Goal: Check status: Check status

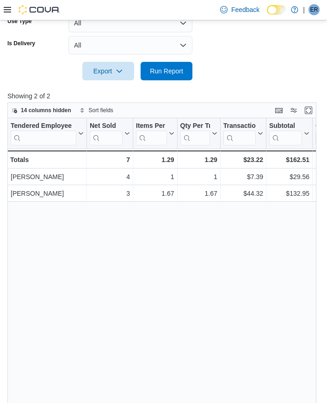
scroll to position [318, 0]
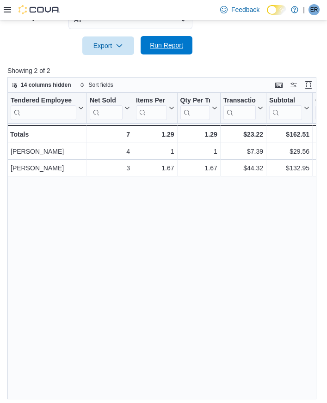
click at [169, 39] on span "Run Report" at bounding box center [166, 45] width 41 height 18
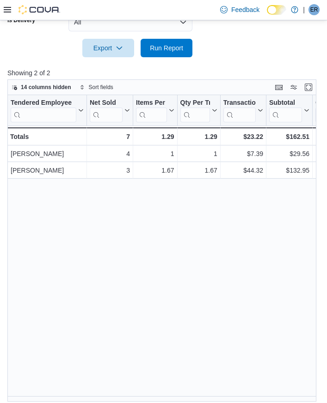
scroll to position [322, 0]
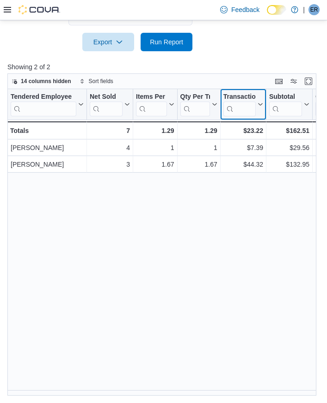
click at [258, 97] on button "Transaction Average" at bounding box center [243, 104] width 40 height 24
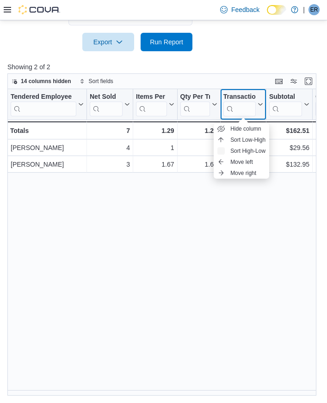
click at [253, 92] on div "Transaction Average Click to view column header actions" at bounding box center [243, 104] width 46 height 31
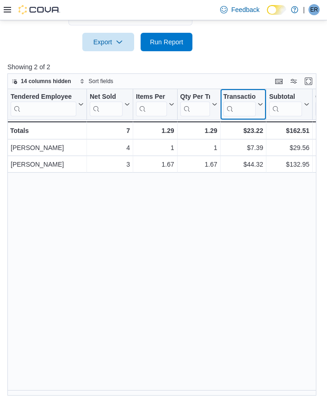
drag, startPoint x: 222, startPoint y: 102, endPoint x: 164, endPoint y: 108, distance: 59.0
click at [164, 108] on div "Tendered Employee Click to view column header actions Net Sold Click to view co…" at bounding box center [277, 114] width 541 height 50
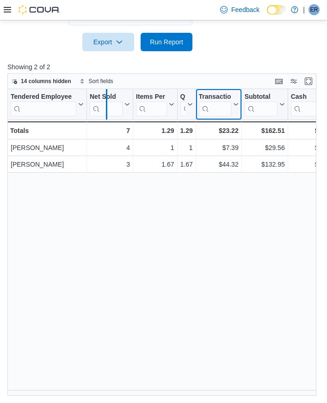
drag, startPoint x: 131, startPoint y: 106, endPoint x: 104, endPoint y: 108, distance: 26.4
click at [104, 108] on div at bounding box center [106, 104] width 7 height 30
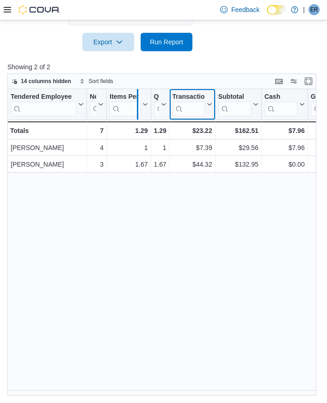
drag, startPoint x: 149, startPoint y: 107, endPoint x: 134, endPoint y: 105, distance: 14.9
click at [134, 105] on div at bounding box center [137, 104] width 7 height 30
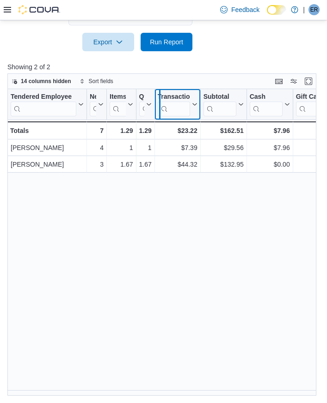
drag, startPoint x: 153, startPoint y: 109, endPoint x: 159, endPoint y: 110, distance: 5.7
click at [159, 110] on div at bounding box center [159, 104] width 7 height 30
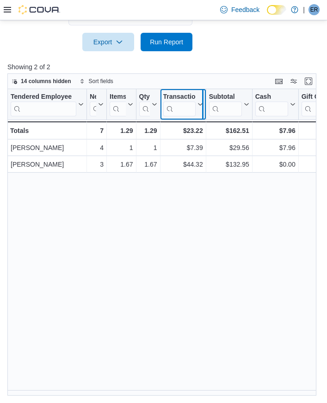
click at [201, 109] on div at bounding box center [202, 104] width 7 height 30
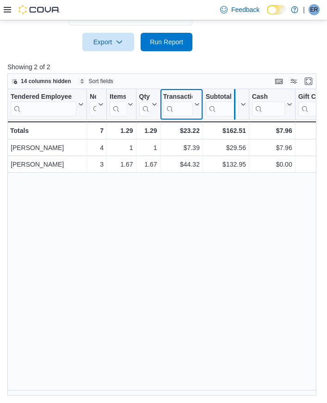
drag, startPoint x: 247, startPoint y: 108, endPoint x: 233, endPoint y: 106, distance: 14.4
click at [233, 106] on div at bounding box center [234, 104] width 7 height 30
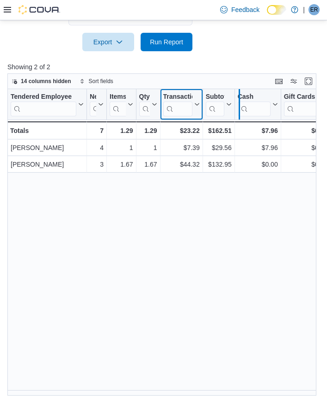
drag, startPoint x: 234, startPoint y: 106, endPoint x: 239, endPoint y: 107, distance: 5.1
click at [239, 107] on div at bounding box center [238, 104] width 7 height 30
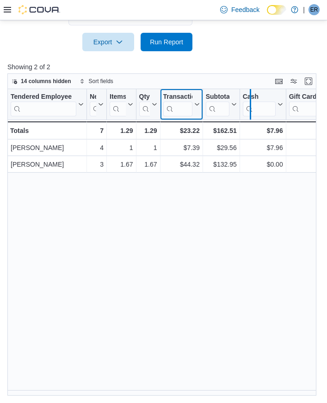
drag, startPoint x: 239, startPoint y: 107, endPoint x: 250, endPoint y: 107, distance: 10.6
click at [250, 107] on div at bounding box center [249, 104] width 7 height 30
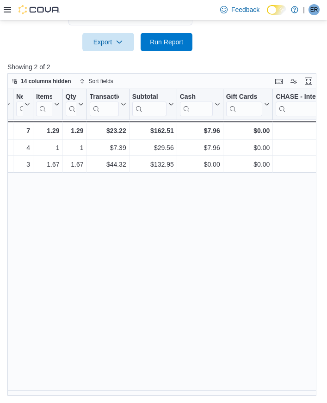
scroll to position [0, 163]
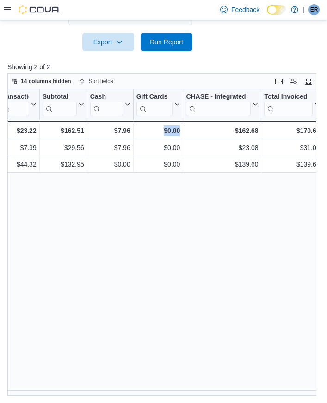
drag, startPoint x: 160, startPoint y: 396, endPoint x: 122, endPoint y: 399, distance: 38.5
click at [122, 399] on div "Reports Feedback Sales by Employee (Tendered) View sales totals by tendered emp…" at bounding box center [163, 51] width 327 height 705
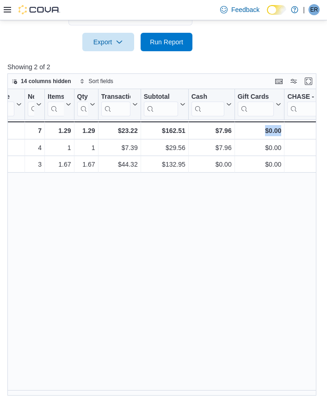
scroll to position [0, 0]
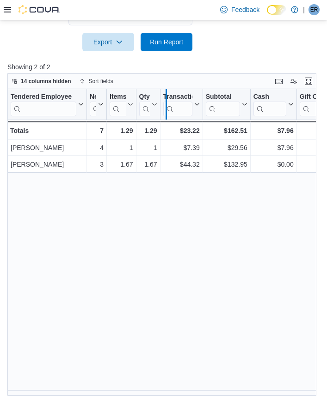
drag, startPoint x: 133, startPoint y: 106, endPoint x: 171, endPoint y: 108, distance: 38.0
click at [170, 108] on div at bounding box center [165, 104] width 7 height 30
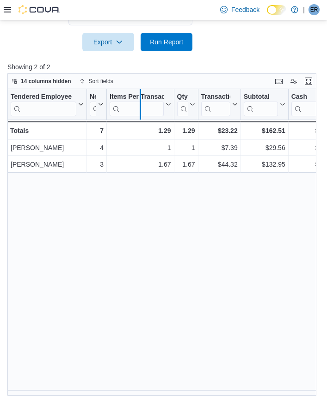
drag, startPoint x: 172, startPoint y: 109, endPoint x: 138, endPoint y: 101, distance: 34.6
click at [138, 101] on div at bounding box center [139, 104] width 7 height 30
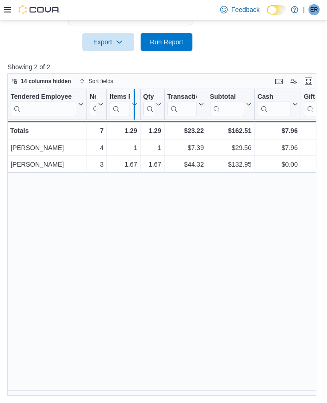
drag, startPoint x: 140, startPoint y: 102, endPoint x: 134, endPoint y: 100, distance: 6.3
click at [134, 100] on div at bounding box center [133, 104] width 7 height 30
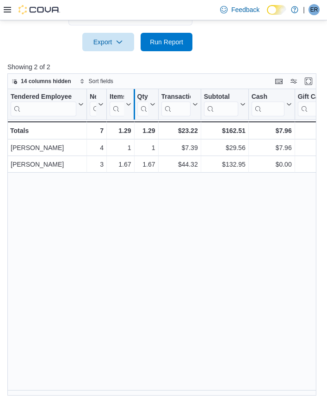
drag, startPoint x: 104, startPoint y: 101, endPoint x: 134, endPoint y: 104, distance: 30.7
click at [134, 104] on div "Tendered Employee Click to view column header actions Net Sold Click to view co…" at bounding box center [245, 114] width 477 height 50
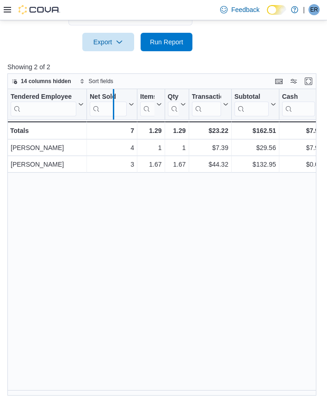
drag, startPoint x: 134, startPoint y: 104, endPoint x: 105, endPoint y: 104, distance: 29.1
click at [110, 104] on div at bounding box center [113, 104] width 7 height 30
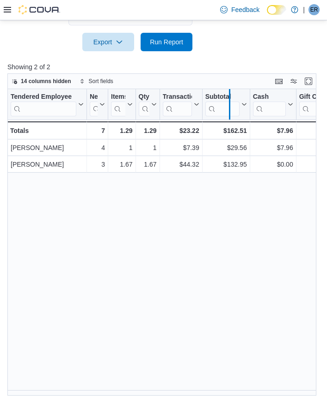
drag, startPoint x: 158, startPoint y: 105, endPoint x: 228, endPoint y: 112, distance: 70.1
click at [228, 112] on div at bounding box center [228, 104] width 7 height 30
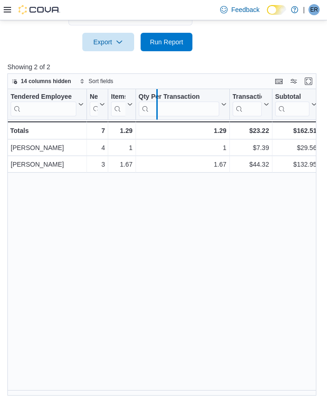
drag, startPoint x: 228, startPoint y: 112, endPoint x: 156, endPoint y: 111, distance: 72.6
click at [156, 111] on div at bounding box center [156, 104] width 7 height 30
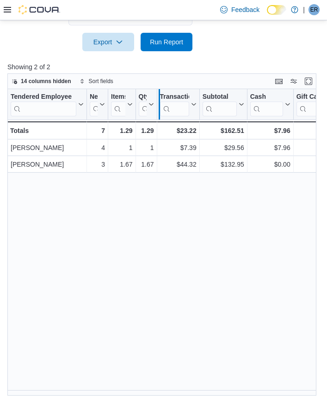
click at [158, 111] on div at bounding box center [158, 104] width 7 height 30
click at [160, 111] on div at bounding box center [160, 104] width 7 height 30
